Goal: Transaction & Acquisition: Purchase product/service

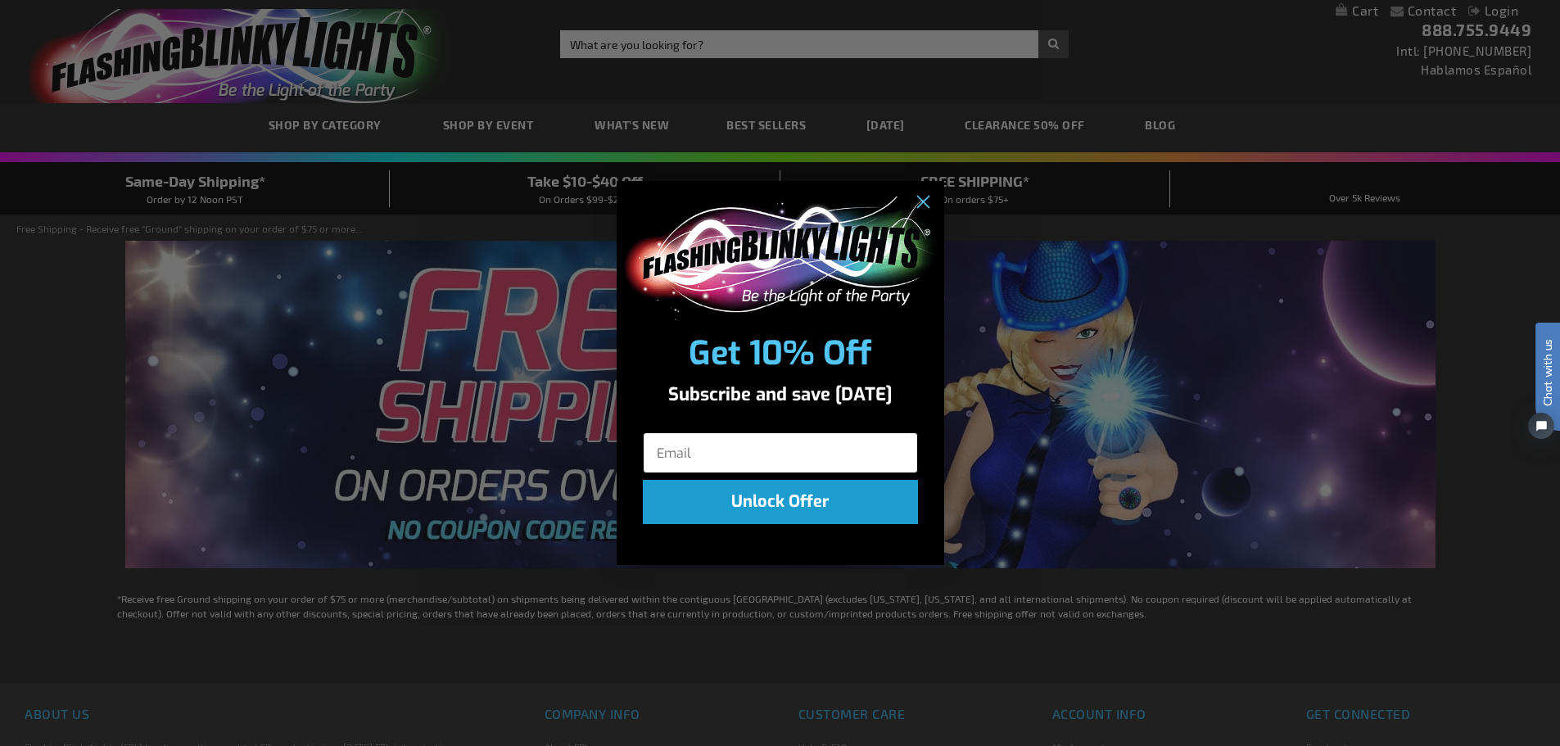
click at [776, 441] on input "Email" at bounding box center [780, 452] width 275 height 41
type input "cdyer@wilkow.com"
click at [923, 201] on circle "Close dialog" at bounding box center [921, 202] width 27 height 27
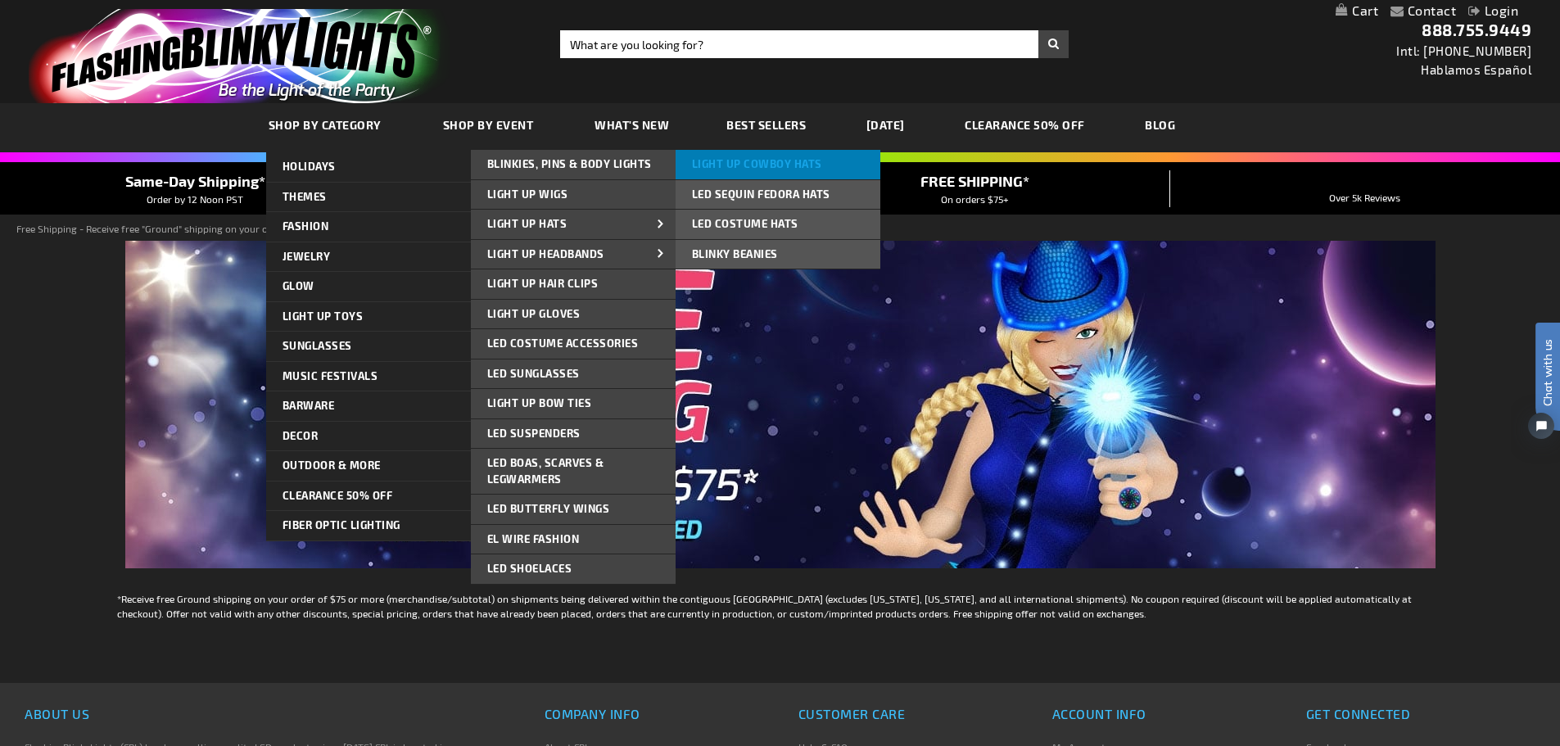
click at [742, 167] on span "Light Up Cowboy Hats" at bounding box center [757, 163] width 130 height 13
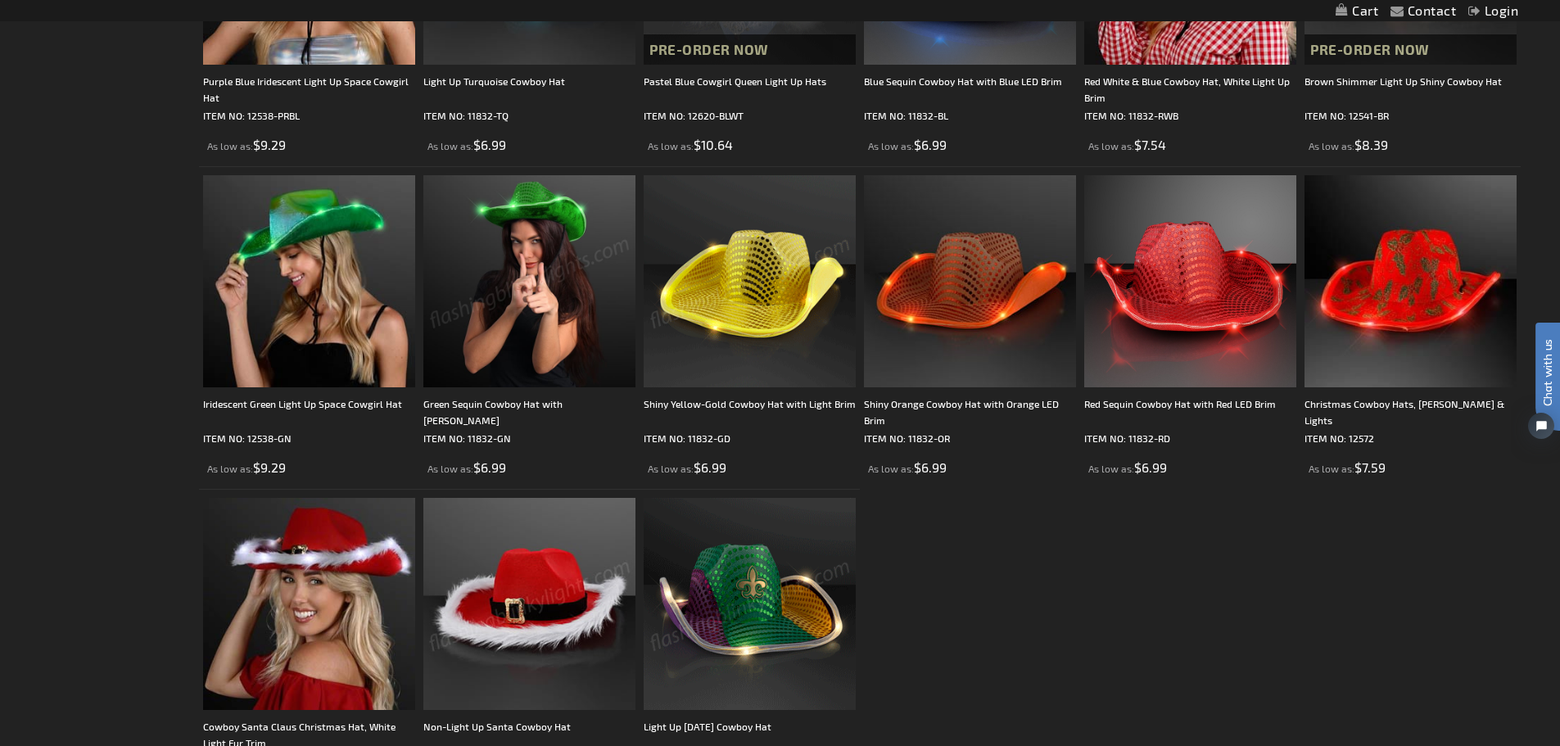
scroll to position [1147, 0]
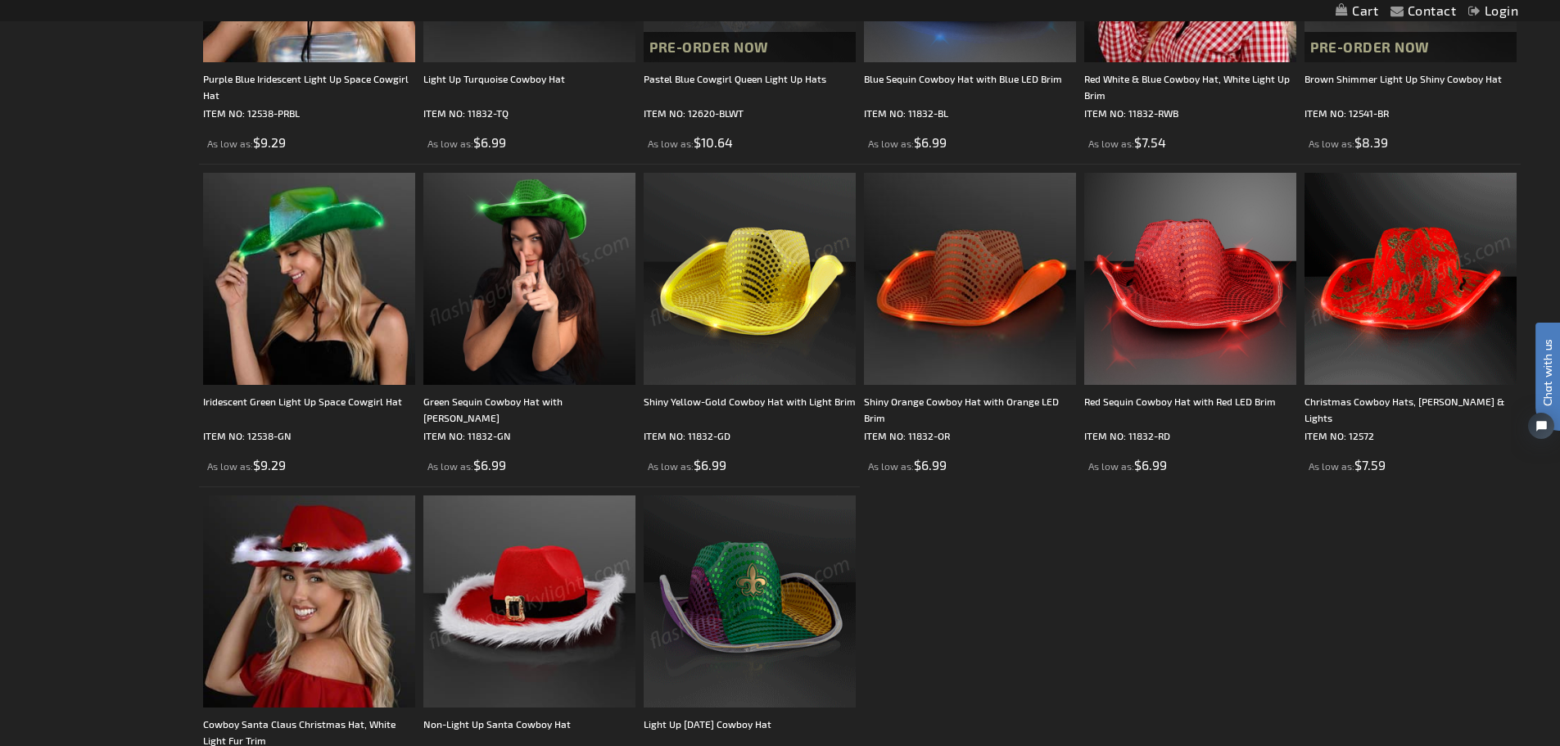
click at [1411, 272] on img at bounding box center [1411, 279] width 212 height 212
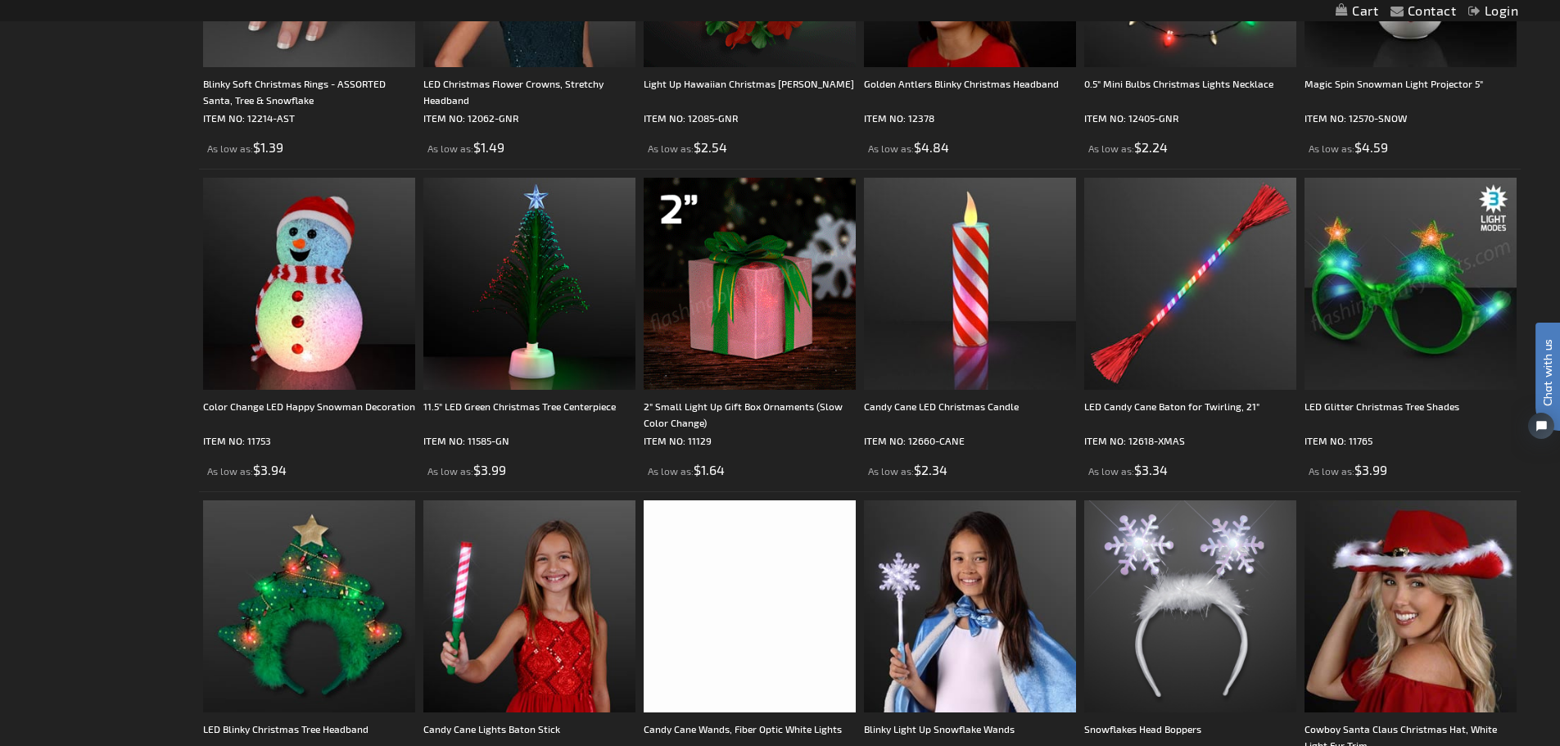
scroll to position [1556, 0]
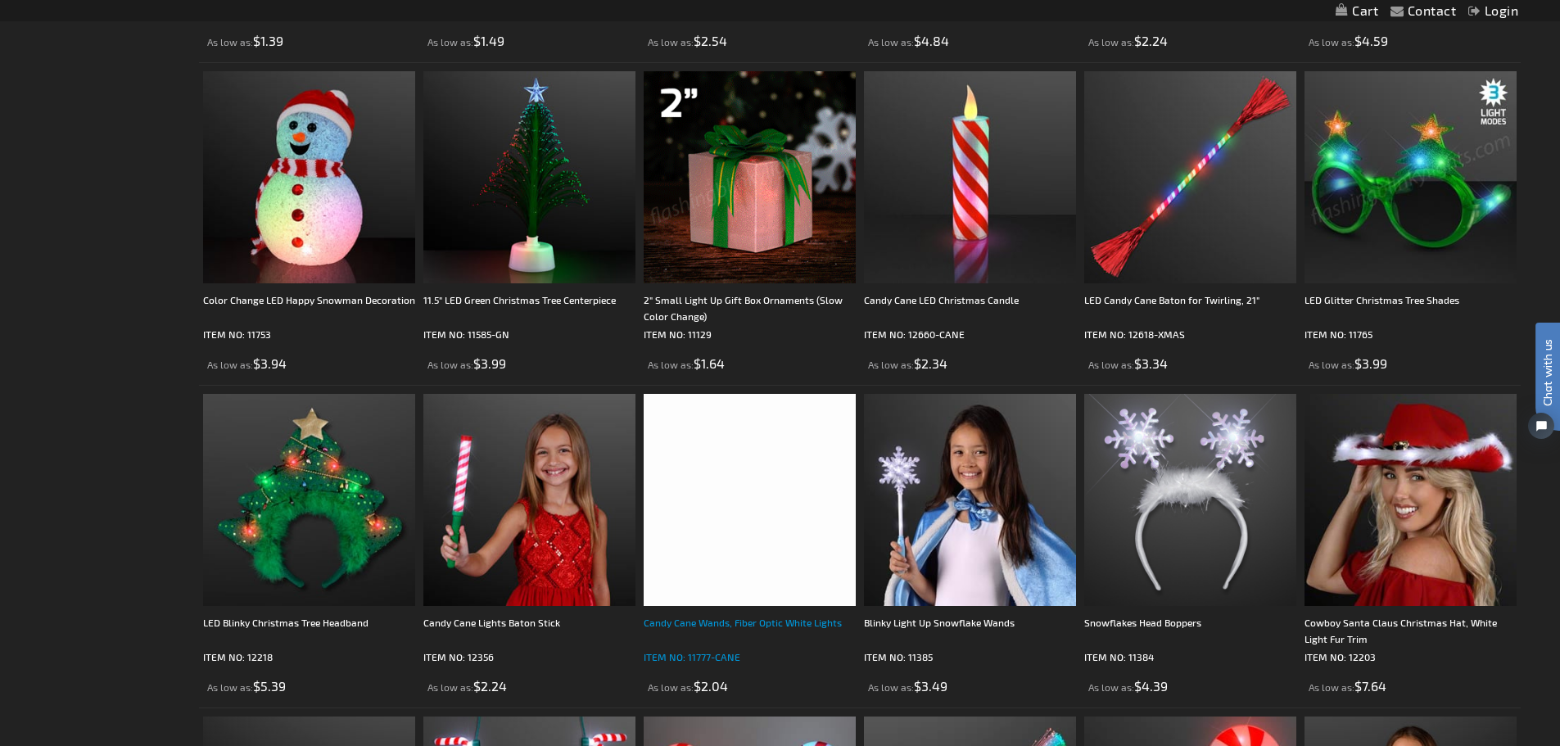
click at [735, 622] on div "Candy Cane Wands, Fiber Optic White Lights" at bounding box center [750, 630] width 212 height 33
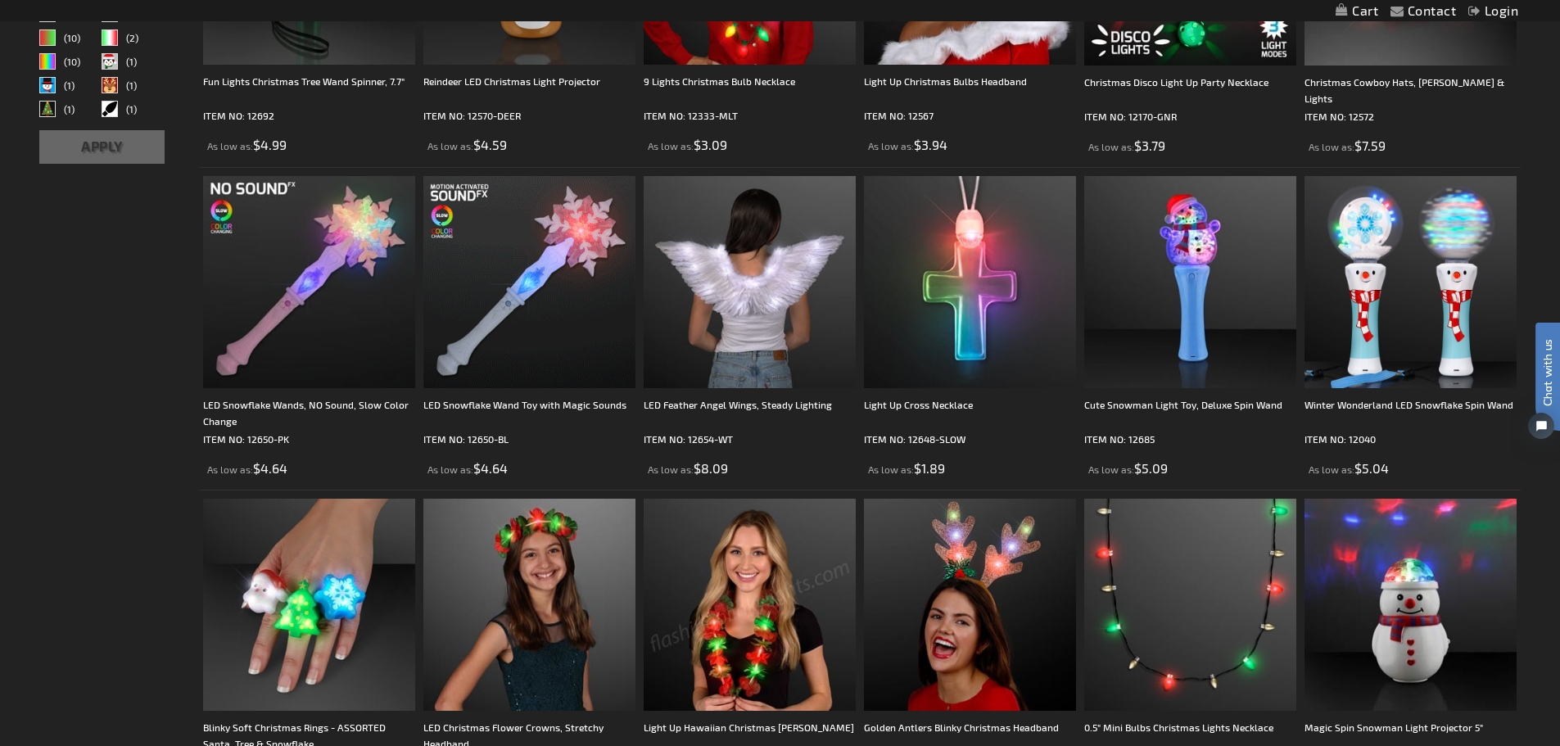
scroll to position [1065, 0]
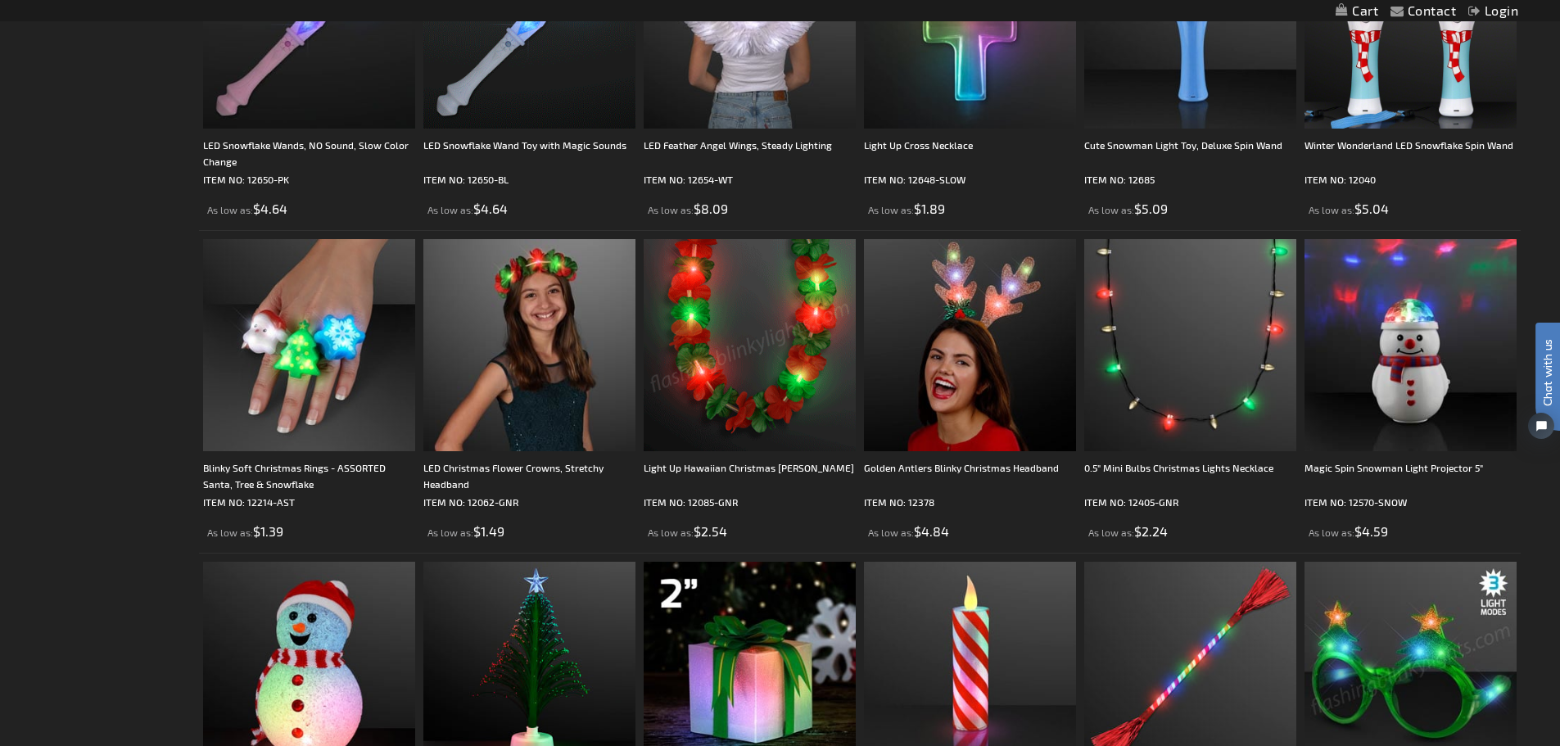
click at [714, 373] on img at bounding box center [750, 345] width 212 height 212
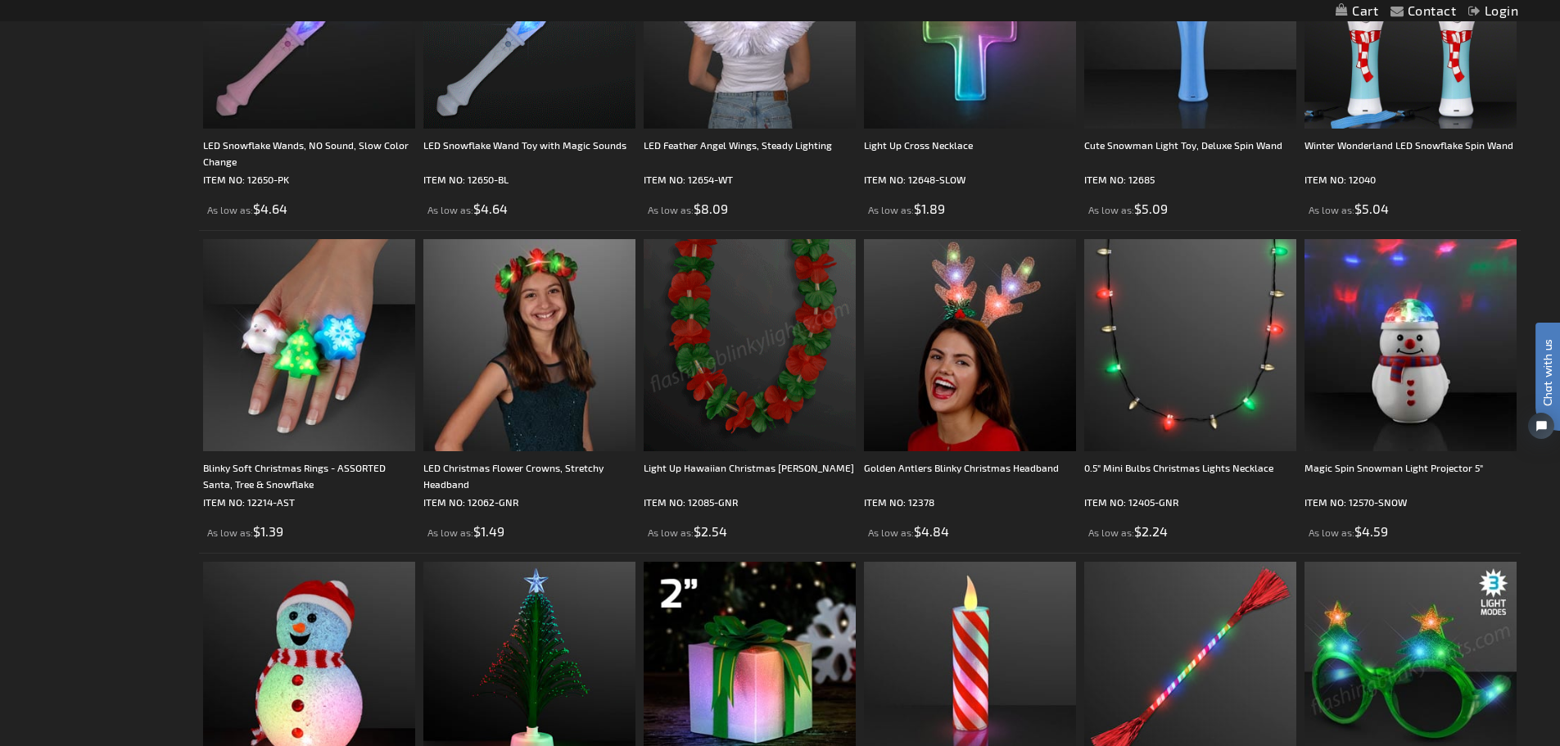
click at [721, 379] on img at bounding box center [750, 345] width 212 height 212
